Goal: Information Seeking & Learning: Learn about a topic

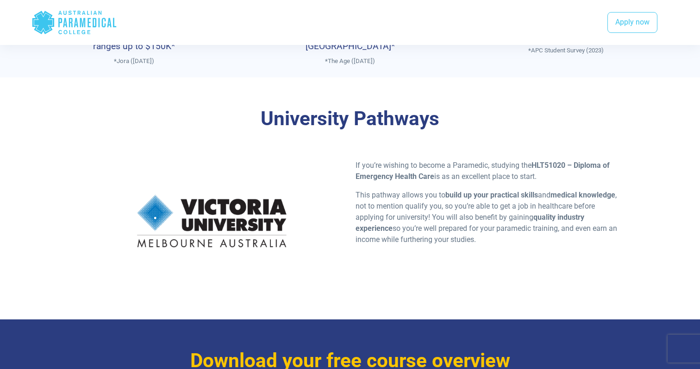
scroll to position [573, 0]
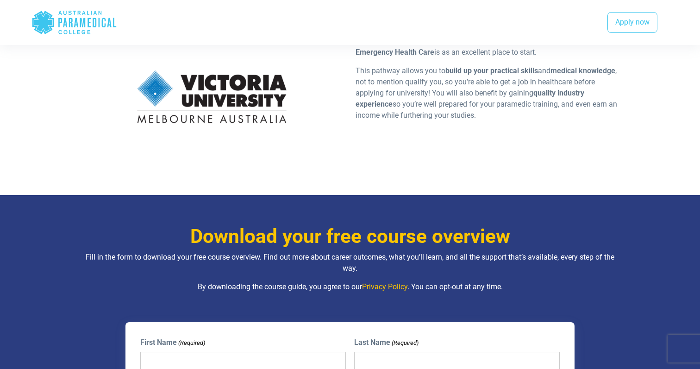
scroll to position [690, 0]
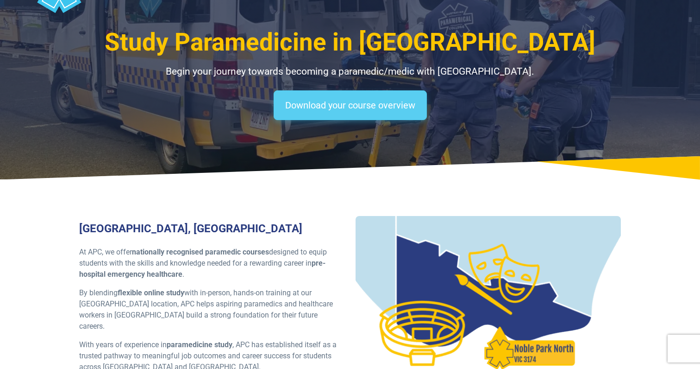
scroll to position [56, 0]
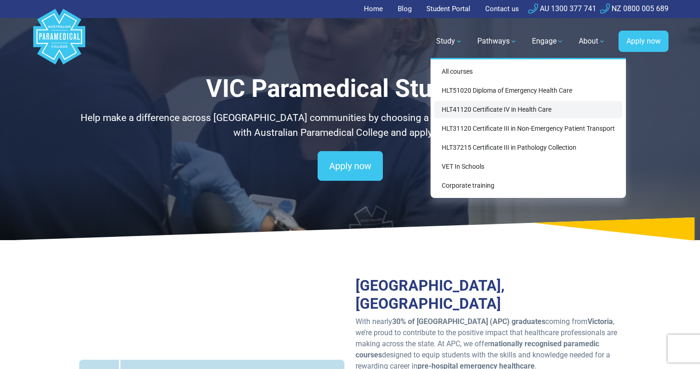
click at [503, 110] on link "HLT41120 Certificate IV in Health Care" at bounding box center [529, 109] width 188 height 17
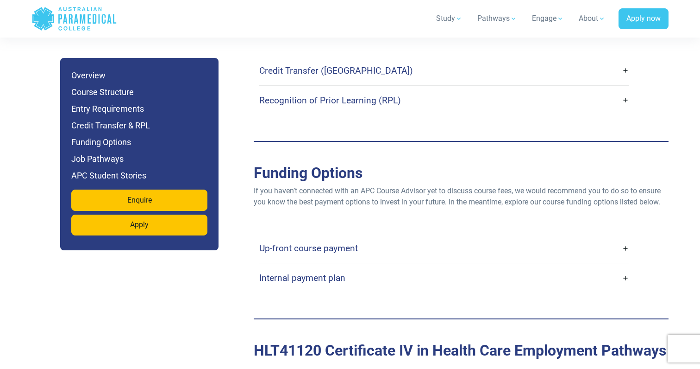
scroll to position [2142, 0]
click at [624, 237] on link "Up-front course payment" at bounding box center [444, 248] width 370 height 22
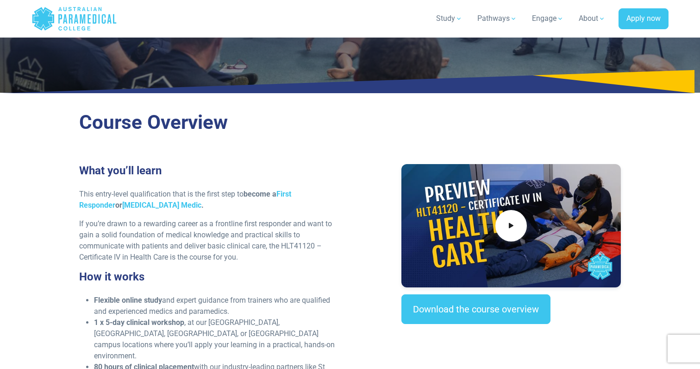
scroll to position [0, 0]
